Goal: Task Accomplishment & Management: Use online tool/utility

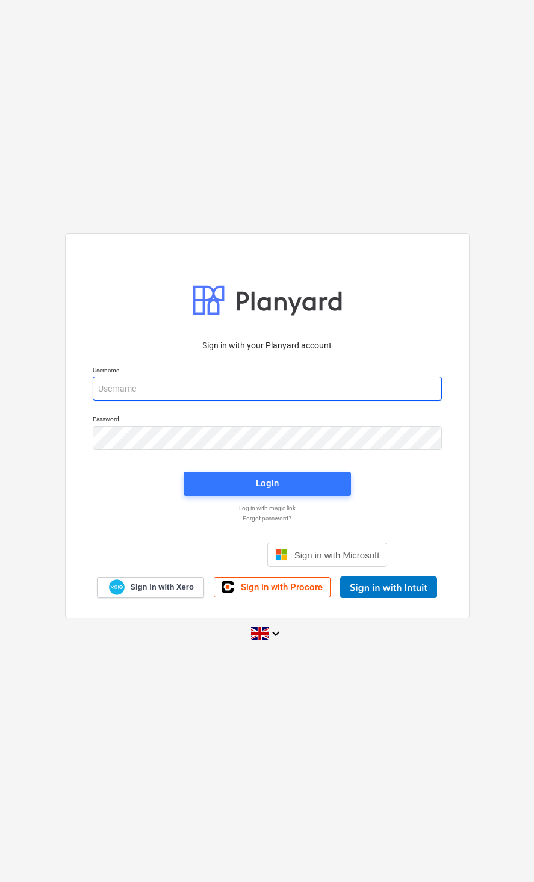
click at [312, 389] on input "email" at bounding box center [267, 389] width 349 height 24
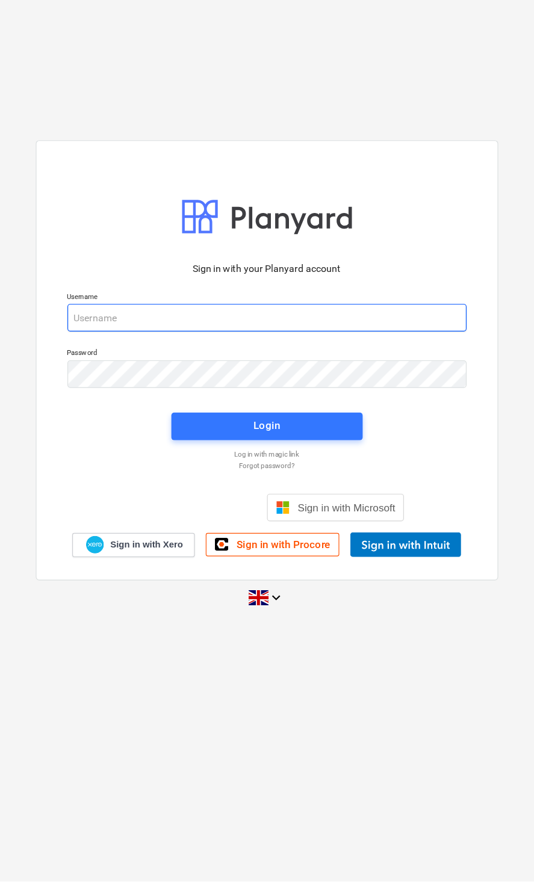
type input "[EMAIL_ADDRESS][DOMAIN_NAME]"
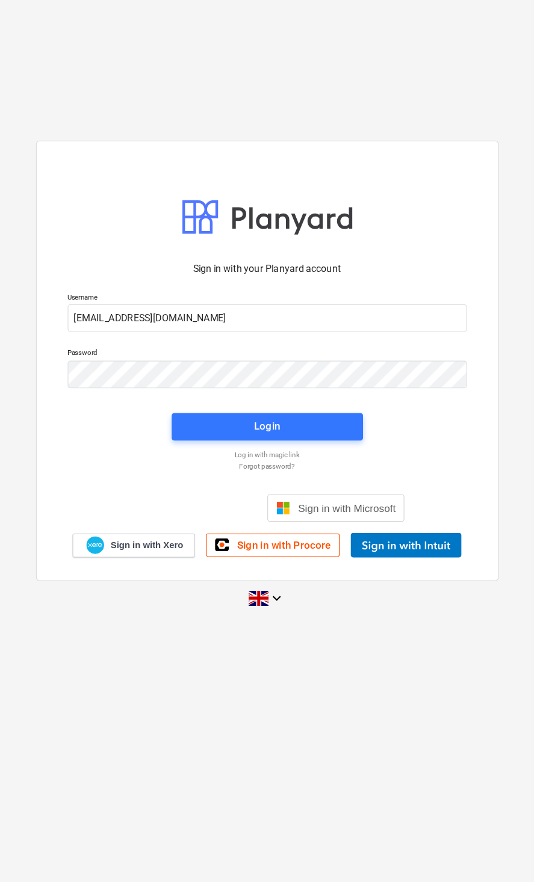
click at [305, 465] on div "Login" at bounding box center [267, 484] width 182 height 39
click at [282, 475] on span "Login" at bounding box center [267, 483] width 138 height 16
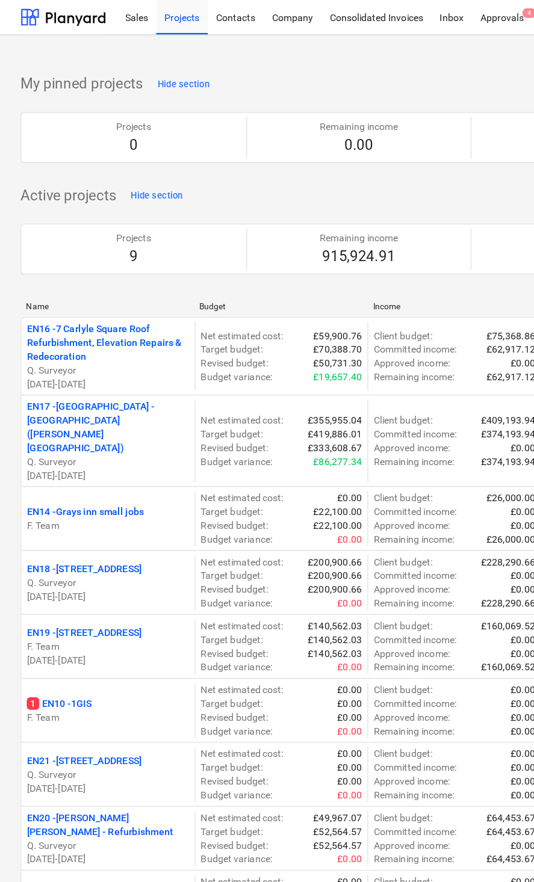
click at [114, 22] on div "Sales" at bounding box center [119, 14] width 34 height 31
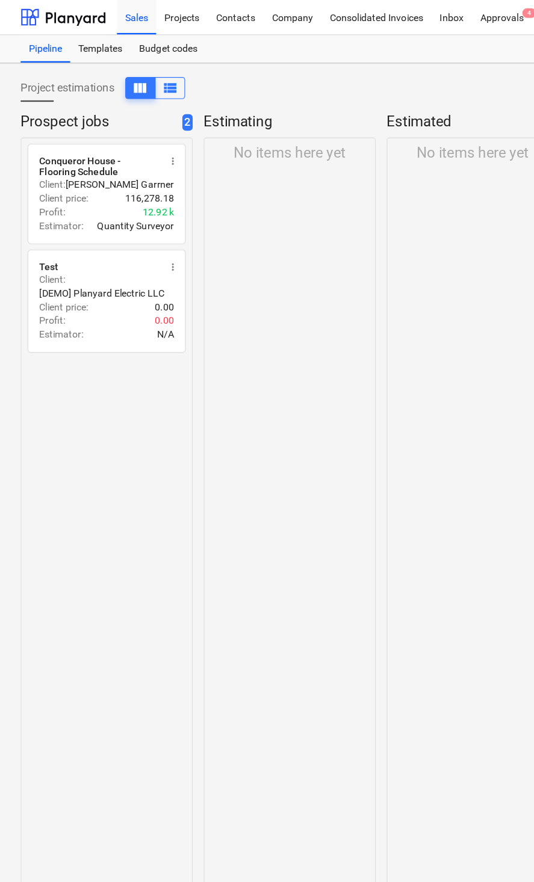
click at [110, 141] on div "Conqueror House - Flooring Schedule" at bounding box center [86, 145] width 105 height 19
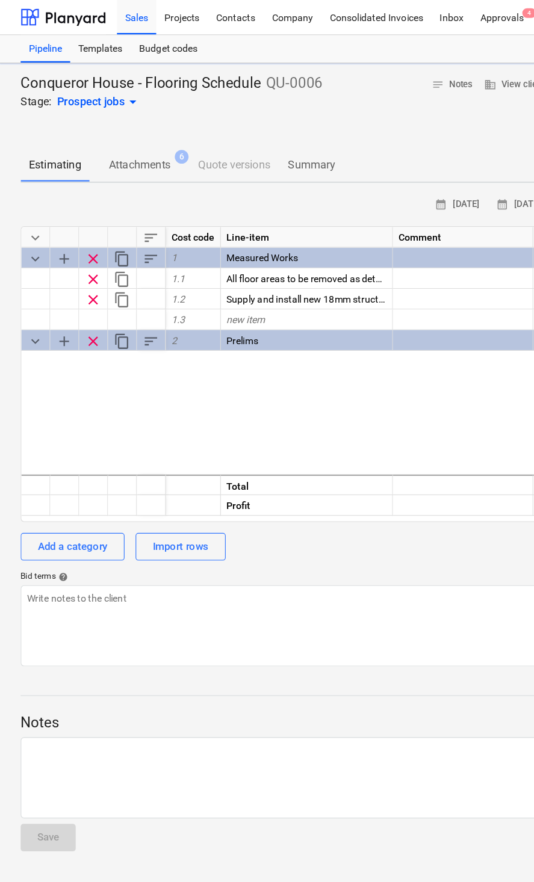
type textarea "x"
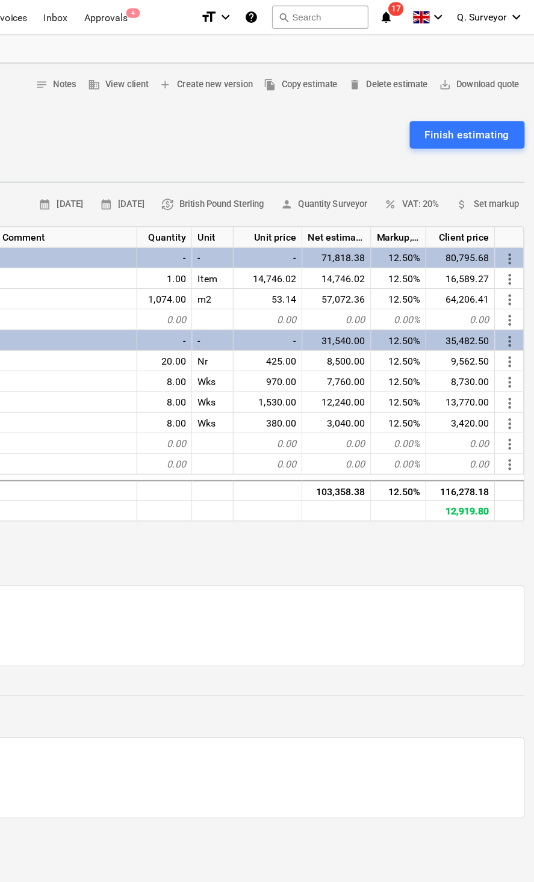
scroll to position [0, 289]
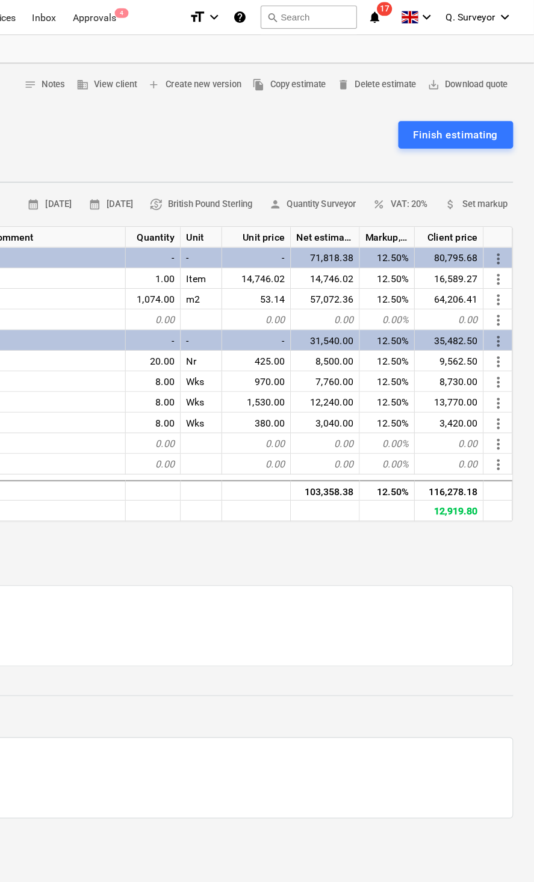
click at [177, 325] on div "8.00" at bounding box center [201, 334] width 48 height 18
click at [177, 337] on input "8" at bounding box center [201, 333] width 48 height 17
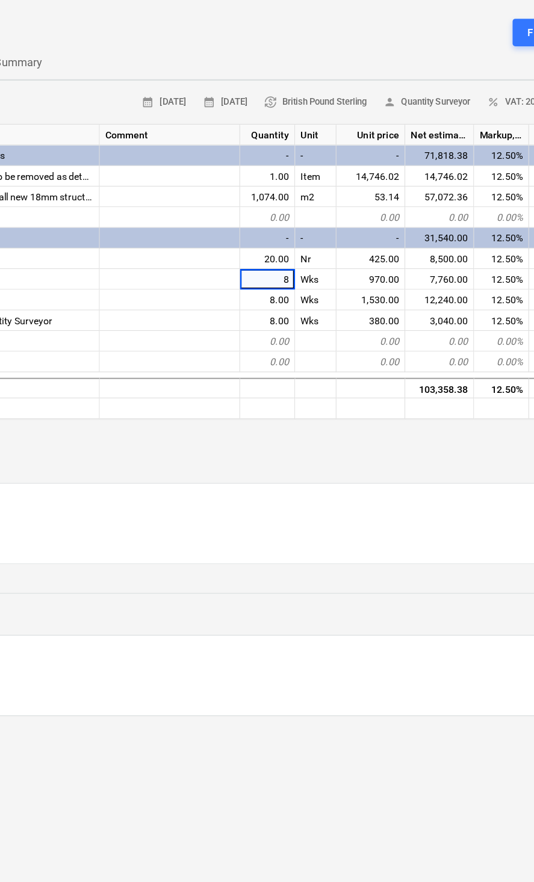
type input "5"
type textarea "x"
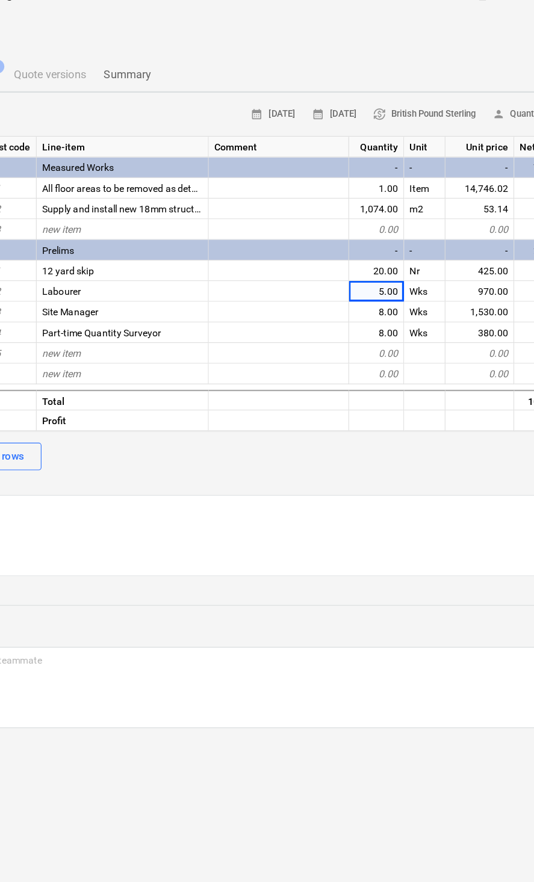
scroll to position [0, 98]
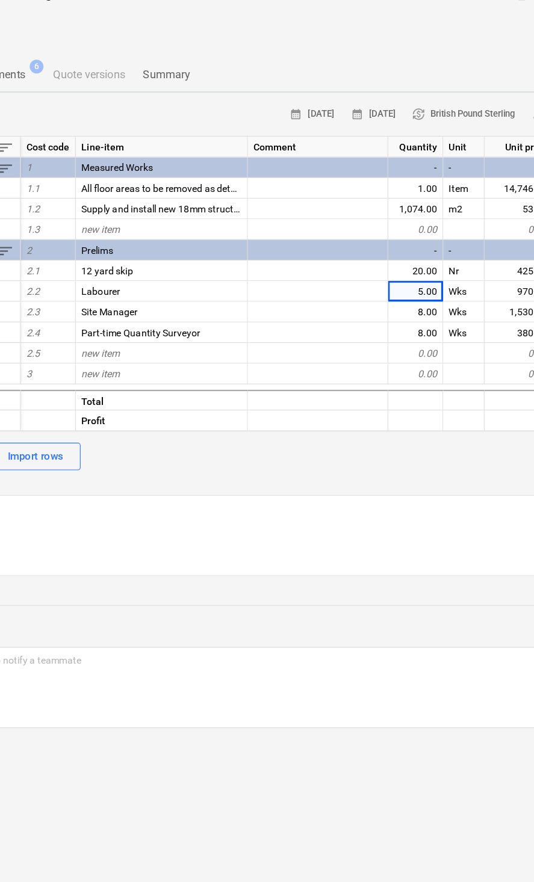
click at [368, 361] on div "8.00" at bounding box center [392, 370] width 48 height 18
click at [368, 325] on div "5.00" at bounding box center [392, 334] width 48 height 18
click at [368, 343] on div "8.00" at bounding box center [392, 352] width 48 height 18
click at [380, 343] on input "8" at bounding box center [392, 351] width 48 height 17
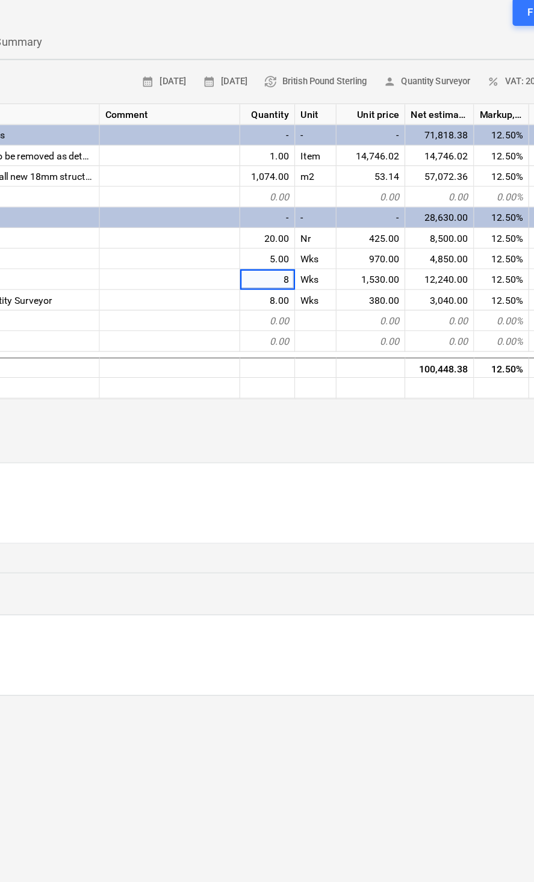
type input "5"
type textarea "x"
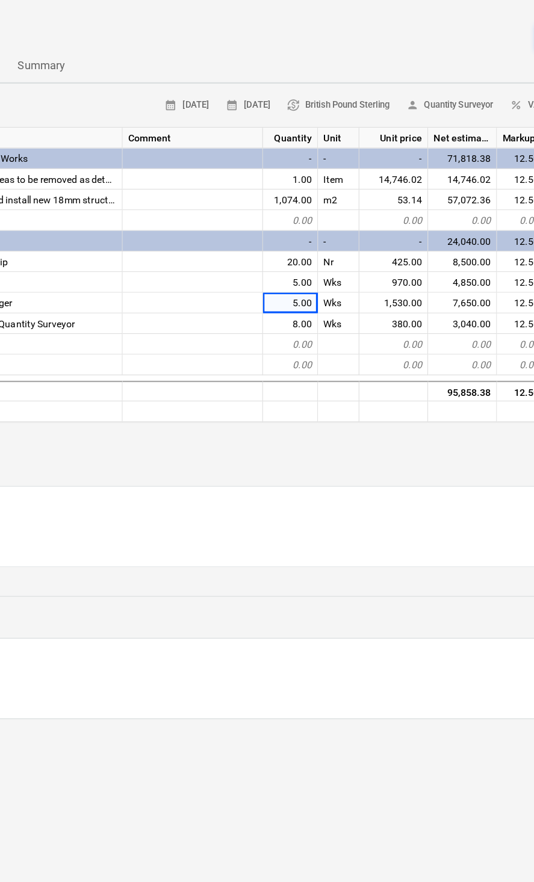
scroll to position [0, 289]
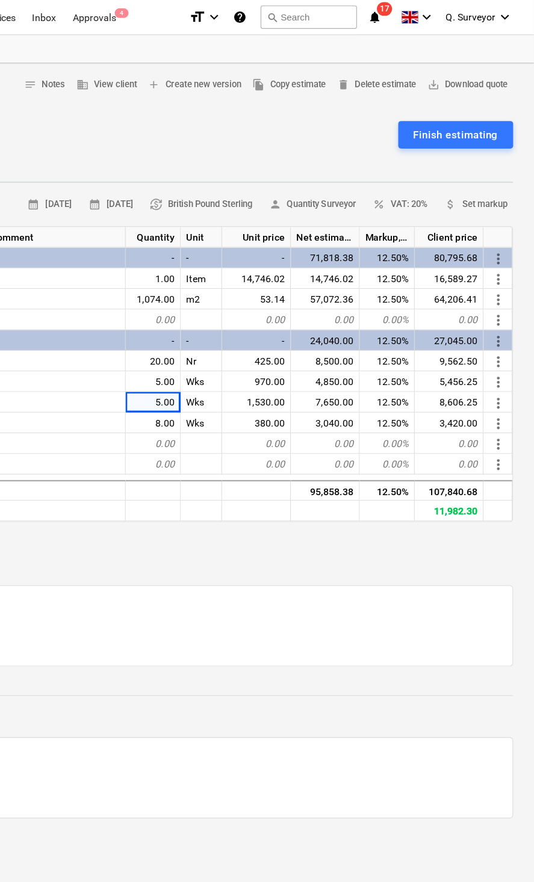
click at [177, 327] on div "5.00" at bounding box center [201, 334] width 48 height 18
click at [177, 334] on input "5" at bounding box center [201, 333] width 48 height 17
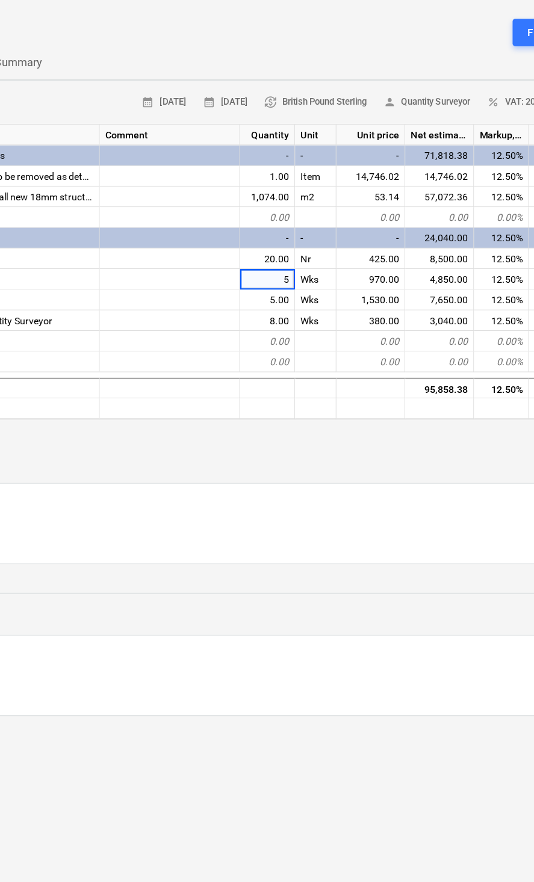
type input "1"
click at [276, 307] on div "Nr" at bounding box center [276, 316] width 36 height 18
type textarea "x"
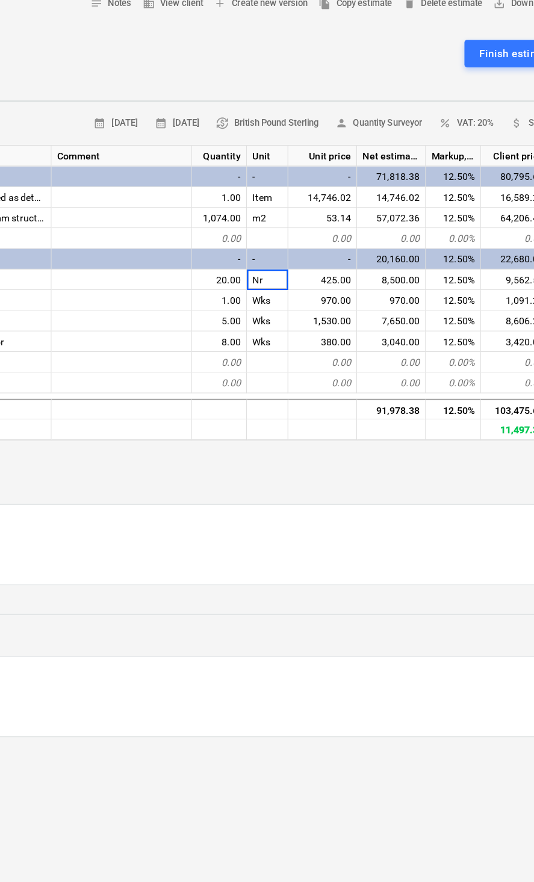
click at [258, 325] on div "Wks" at bounding box center [276, 334] width 36 height 18
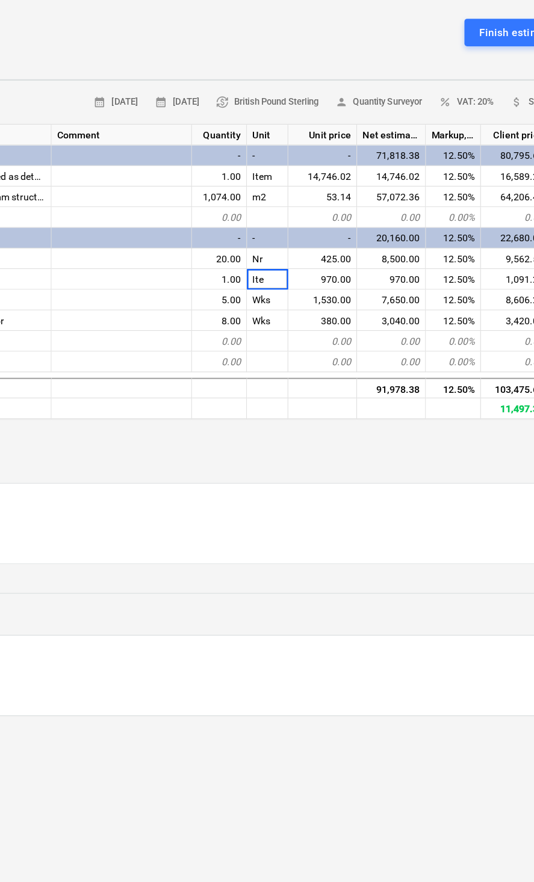
type input "[PERSON_NAME]"
click at [294, 325] on div "970.00" at bounding box center [324, 334] width 60 height 18
type textarea "x"
click at [258, 325] on div "[PERSON_NAME]" at bounding box center [276, 334] width 36 height 18
type input "Item"
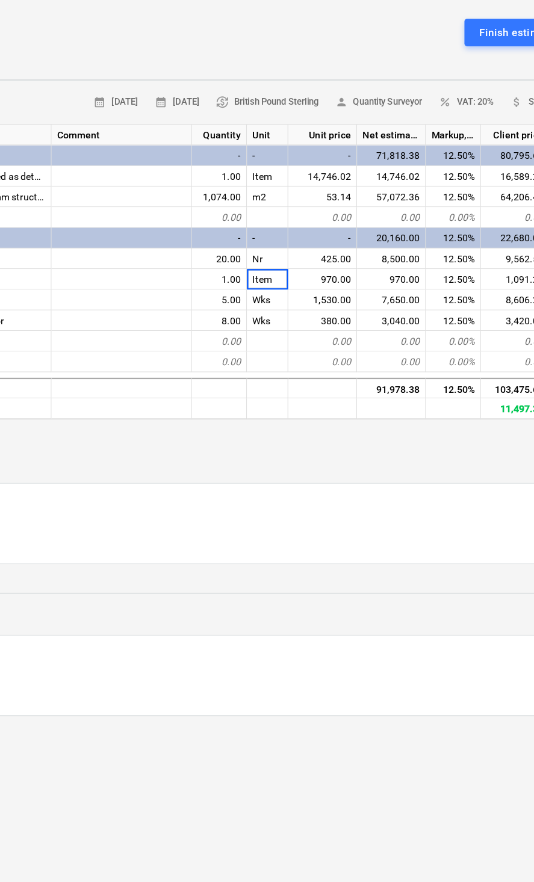
click at [297, 307] on div "425.00" at bounding box center [324, 316] width 60 height 18
type textarea "x"
click at [294, 325] on div "970.00" at bounding box center [324, 334] width 60 height 18
click at [294, 325] on input "970" at bounding box center [324, 333] width 60 height 17
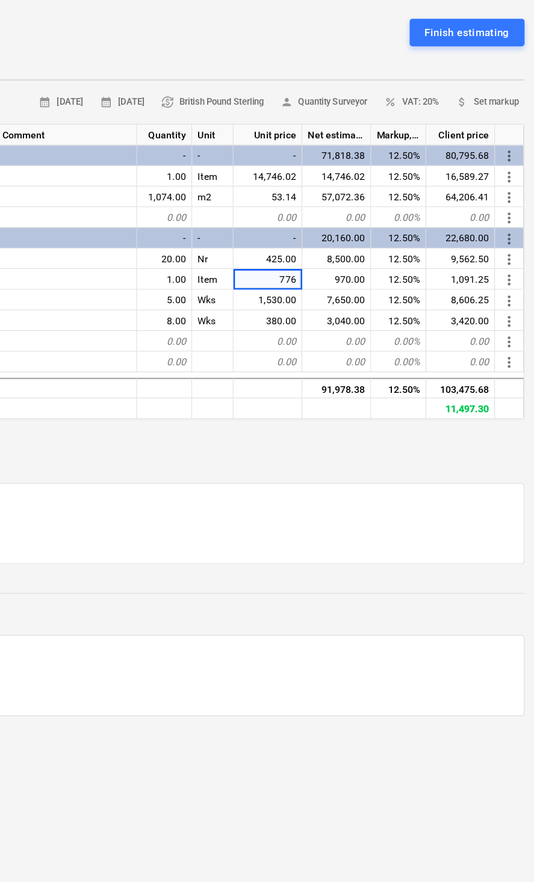
type input "7760"
type textarea "x"
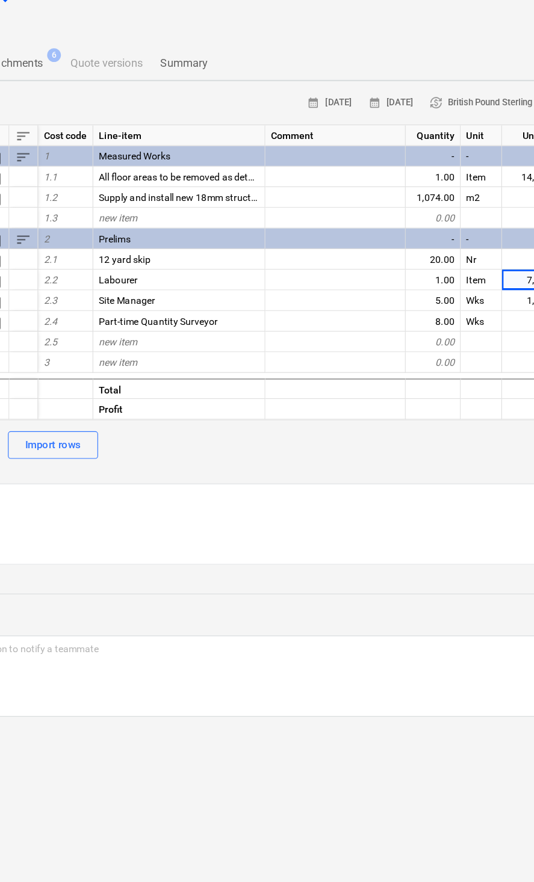
scroll to position [0, 0]
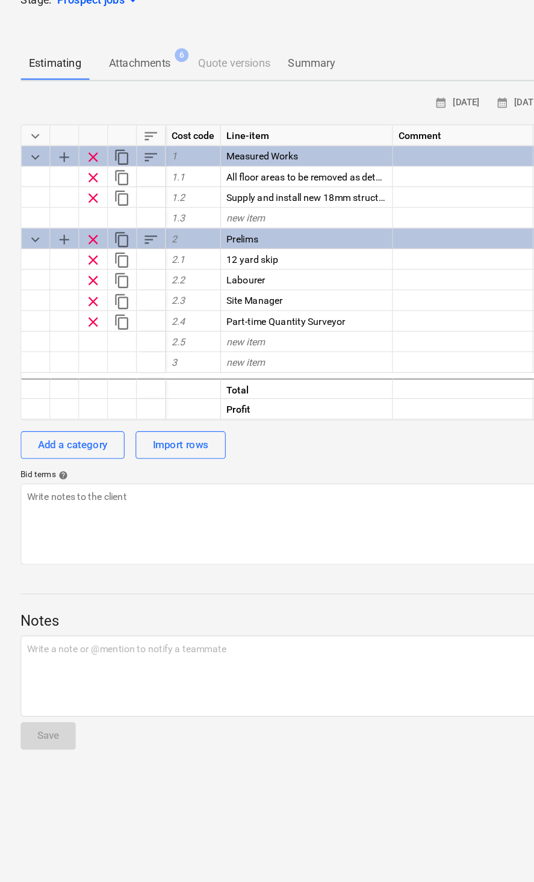
click at [298, 361] on div "Part-time Quantity Surveyor" at bounding box center [268, 370] width 150 height 18
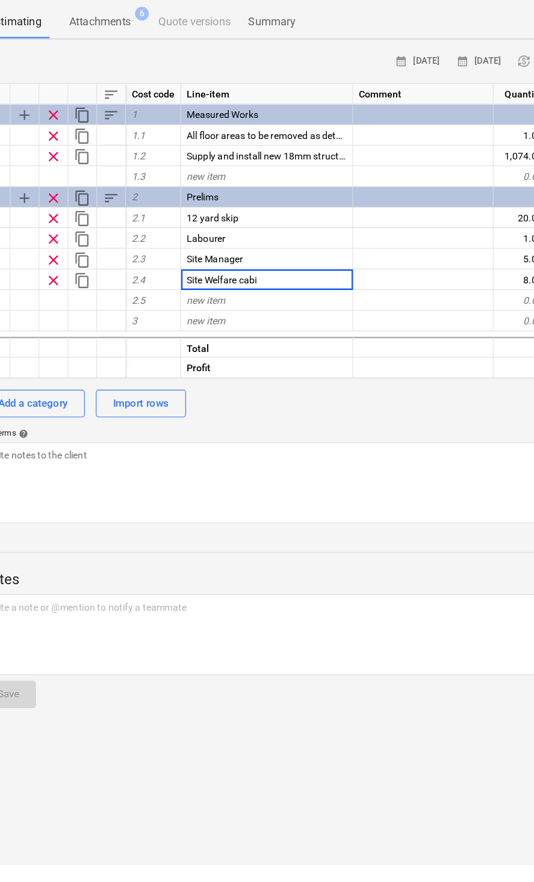
type input "Site Welfare cabin"
type textarea "x"
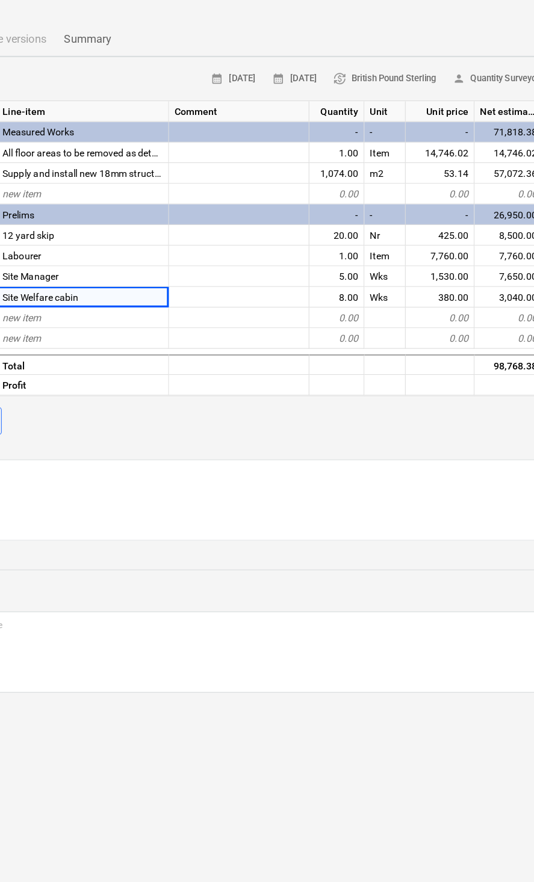
scroll to position [0, 141]
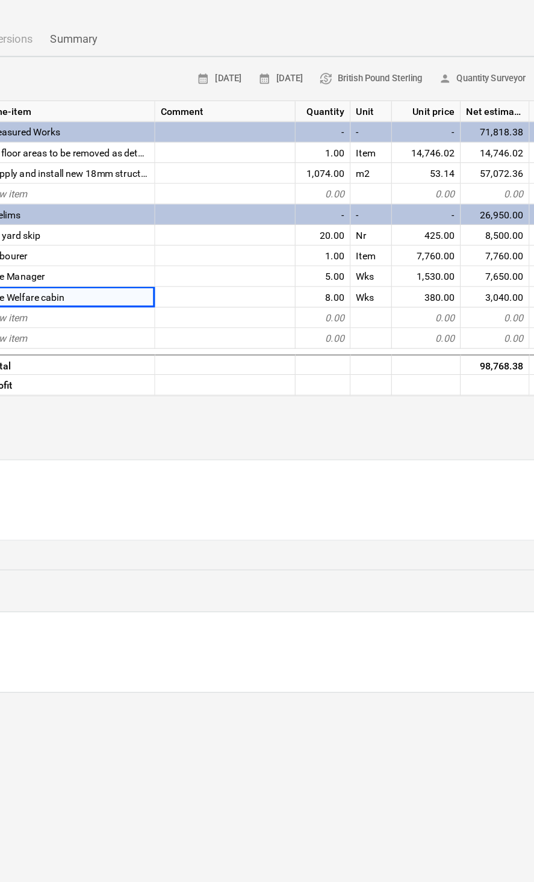
click at [325, 361] on div "8.00" at bounding box center [349, 370] width 48 height 18
click at [325, 361] on input "8" at bounding box center [349, 369] width 48 height 17
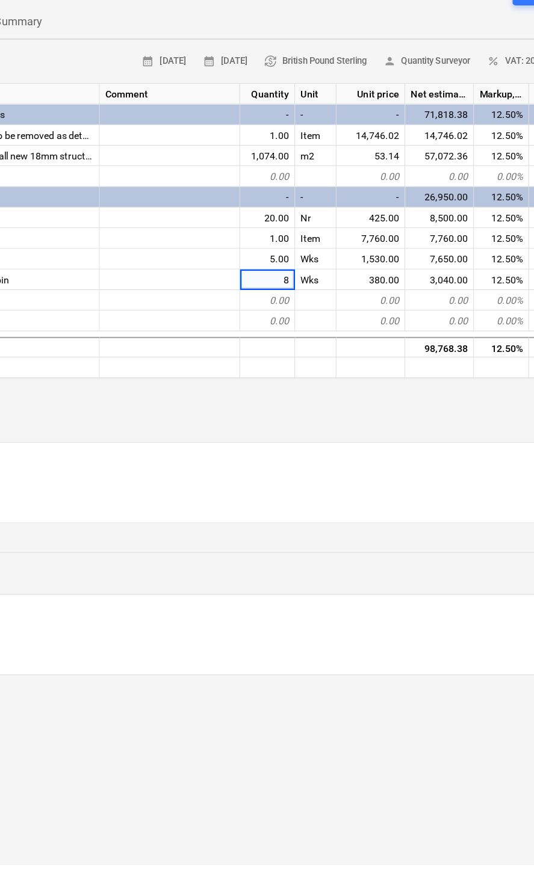
type input "1"
click at [325, 361] on div "Wks" at bounding box center [343, 370] width 36 height 18
type textarea "x"
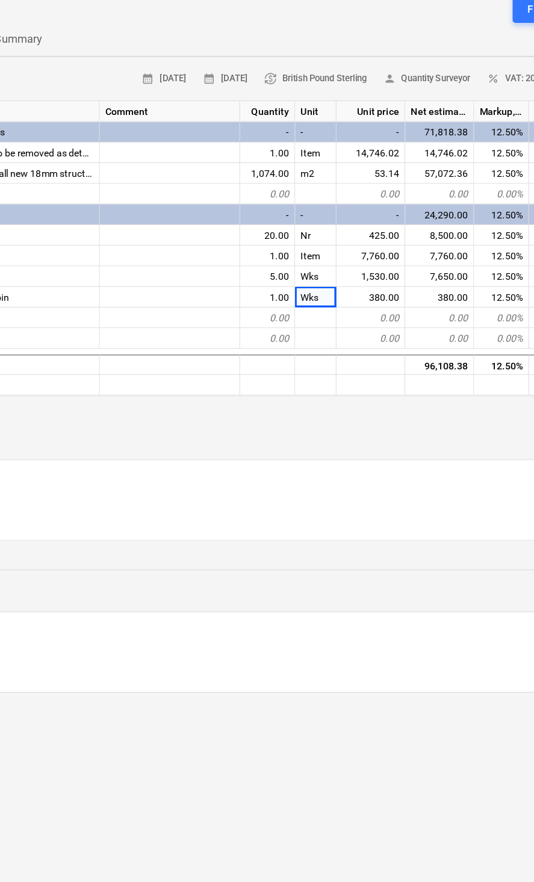
scroll to position [0, 190]
click at [324, 361] on div "Wks" at bounding box center [342, 370] width 36 height 18
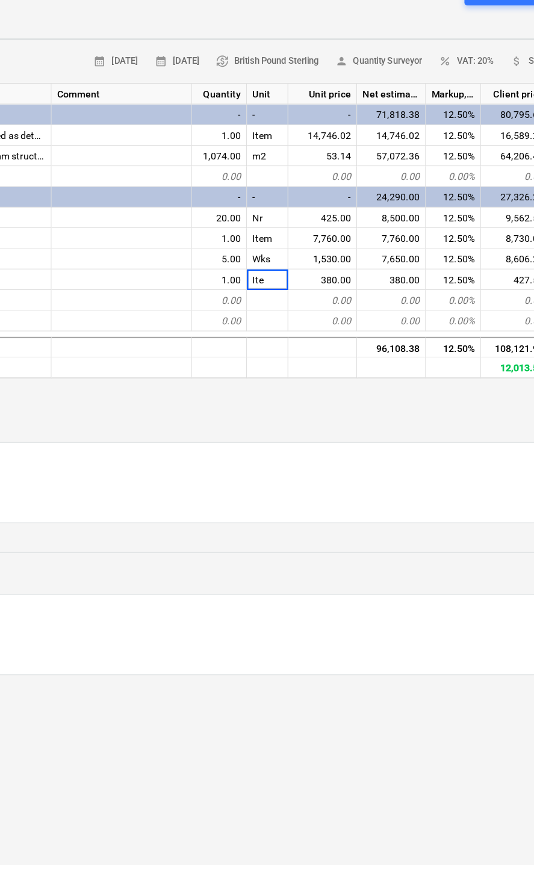
type input "Item"
type textarea "x"
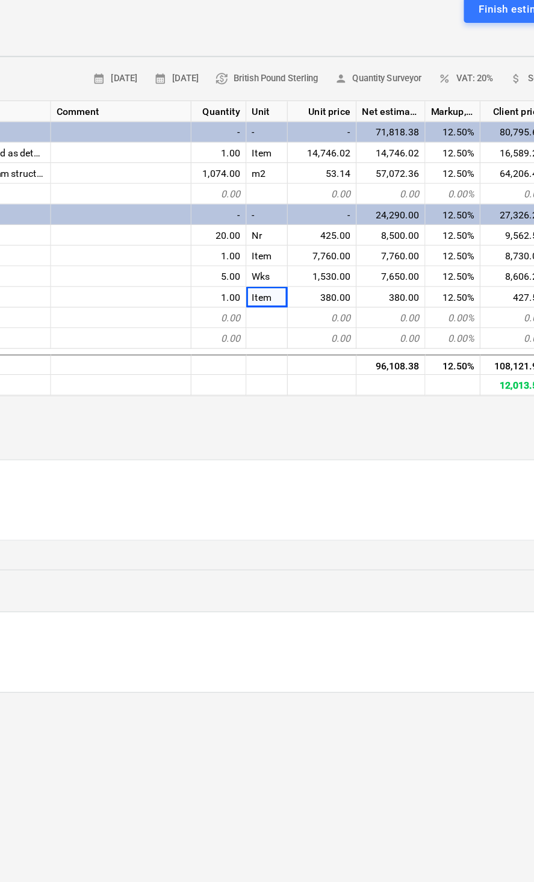
click at [318, 361] on div "380.00" at bounding box center [348, 370] width 60 height 18
click at [143, 379] on div at bounding box center [172, 388] width 123 height 18
click at [318, 361] on div "380.00" at bounding box center [348, 370] width 60 height 18
click at [318, 361] on input "380" at bounding box center [348, 369] width 60 height 17
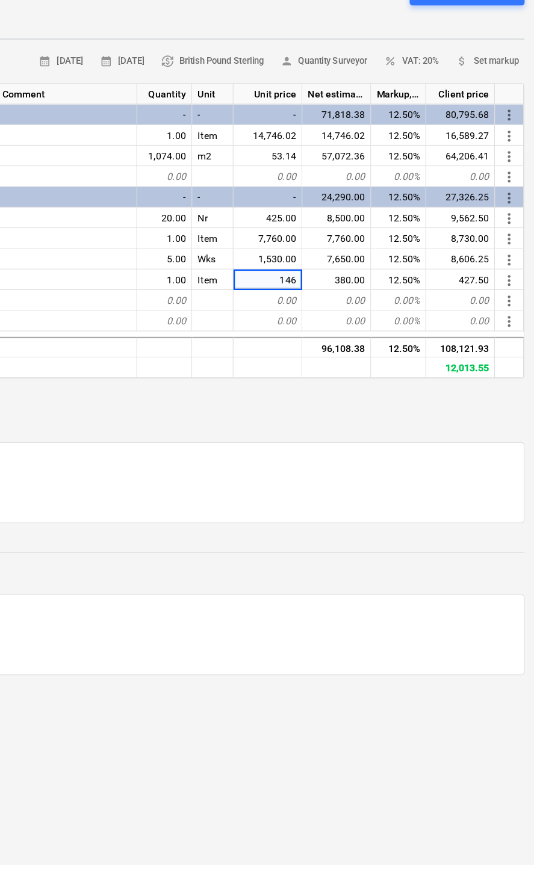
type input "1460"
type textarea "x"
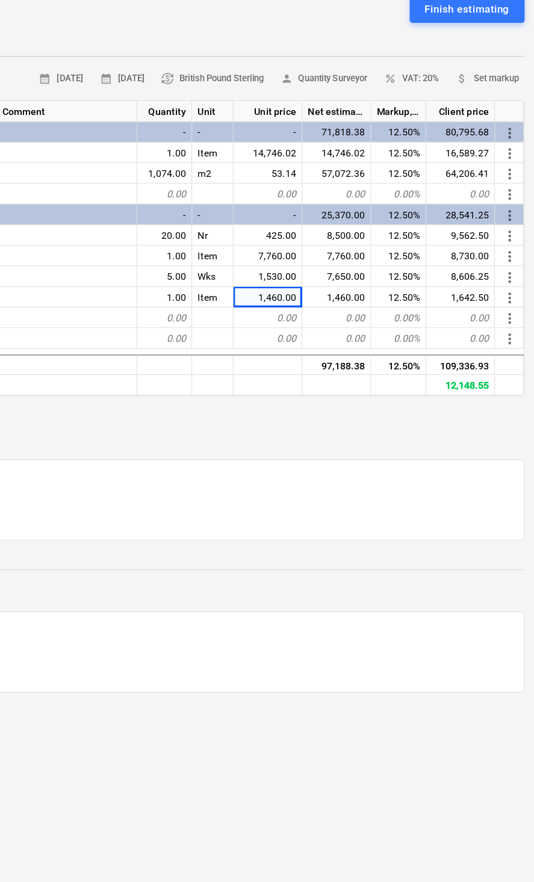
click at [136, 466] on div "Add a category Import rows" at bounding box center [131, 478] width 787 height 24
click at [465, 172] on span "attach_money Set markup" at bounding box center [492, 179] width 55 height 14
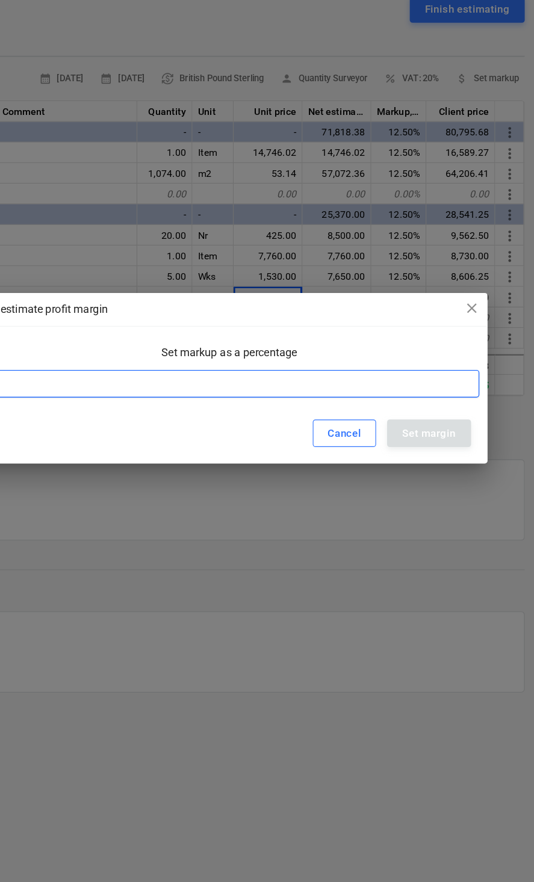
click at [242, 434] on input at bounding box center [271, 446] width 430 height 24
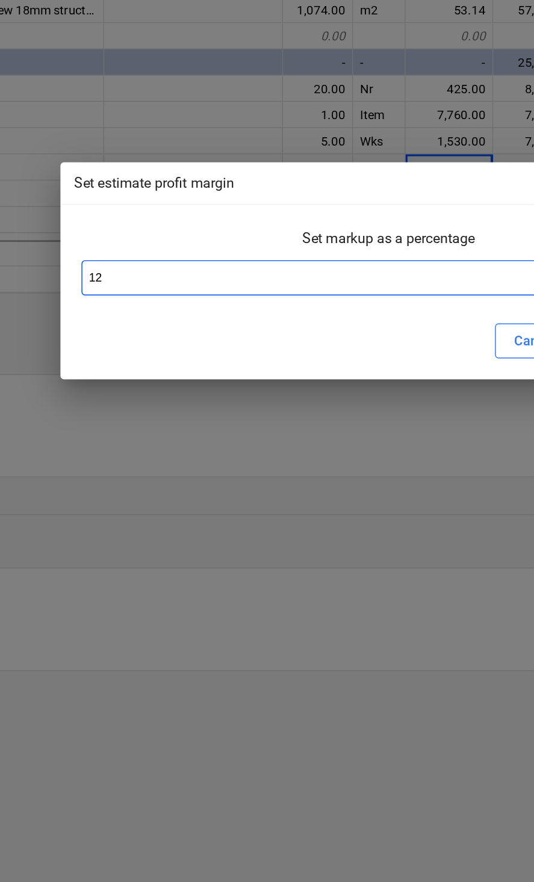
type input "12"
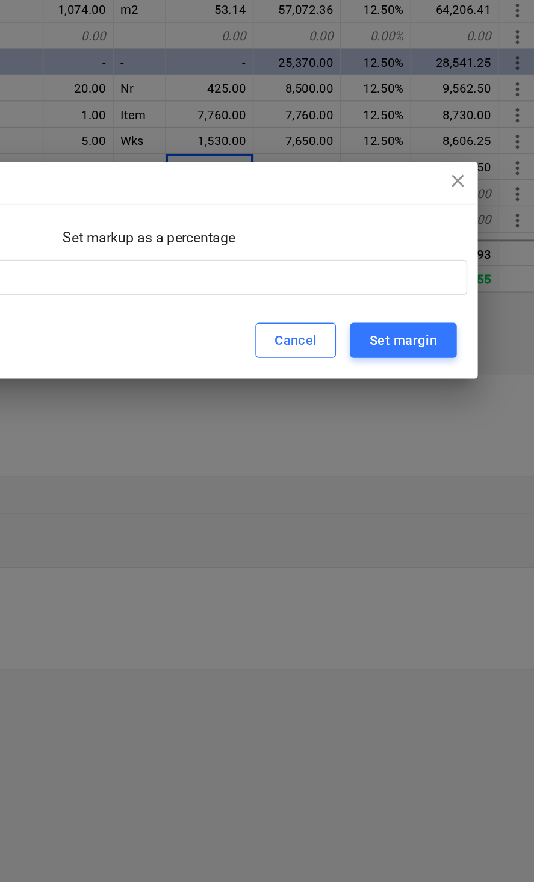
click at [418, 481] on div "Set margin" at bounding box center [441, 489] width 46 height 16
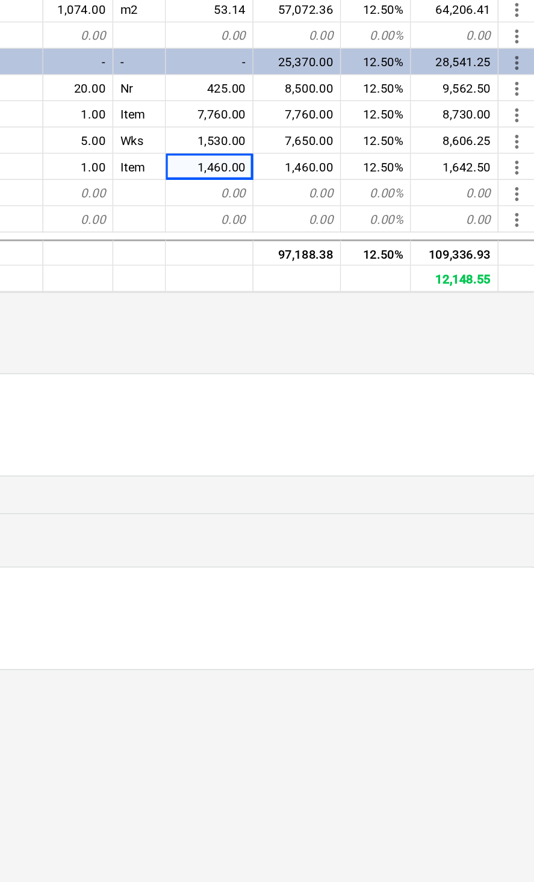
type textarea "x"
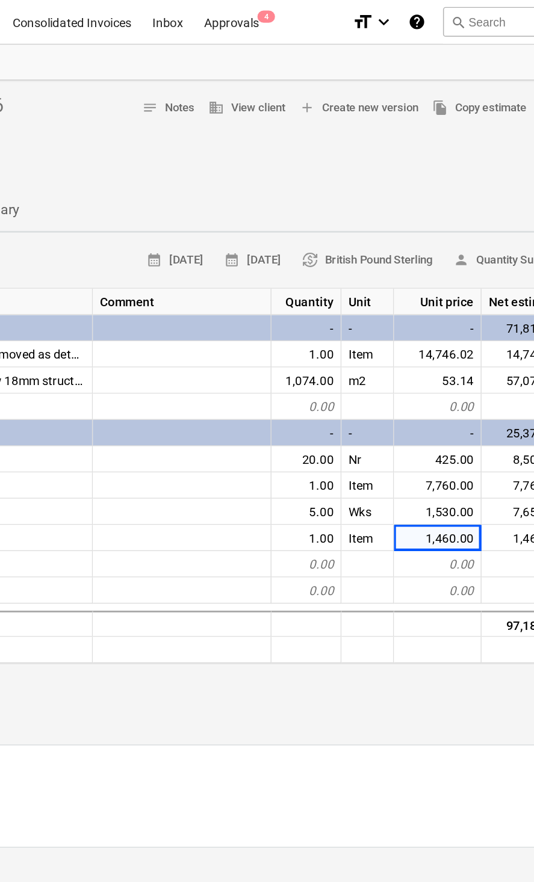
scroll to position [0, 0]
